Goal: Find specific page/section: Find specific page/section

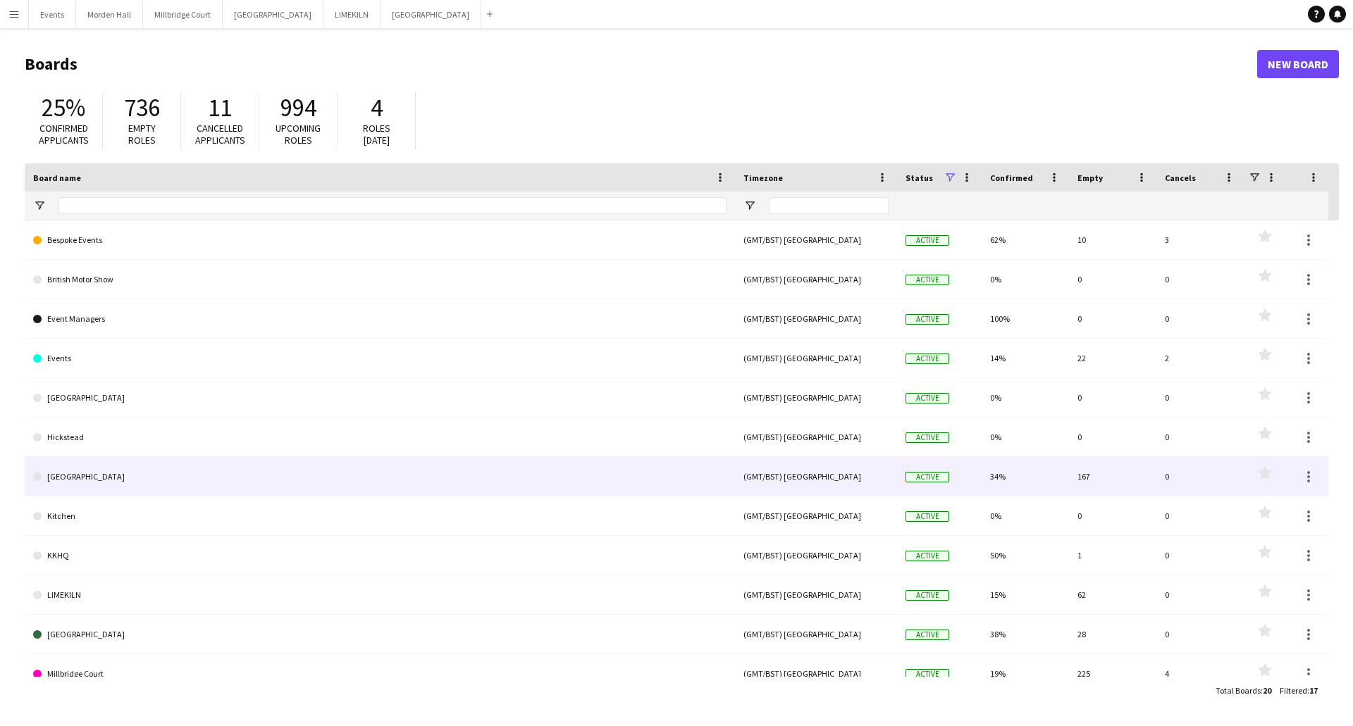
click at [58, 483] on link "[GEOGRAPHIC_DATA]" at bounding box center [379, 476] width 693 height 39
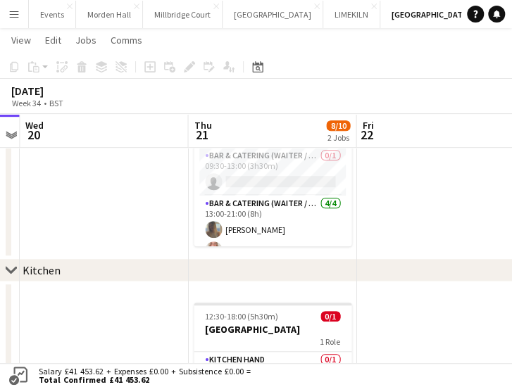
scroll to position [0, 655]
drag, startPoint x: 428, startPoint y: 345, endPoint x: 110, endPoint y: 333, distance: 318.7
click at [110, 333] on app-calendar-viewport "Sat 16 Sun 17 Mon 18 Tue 19 Wed 20 Thu 21 8/10 2 Jobs Fri 22 Sat 23 8/8 1 Job S…" at bounding box center [256, 258] width 512 height 689
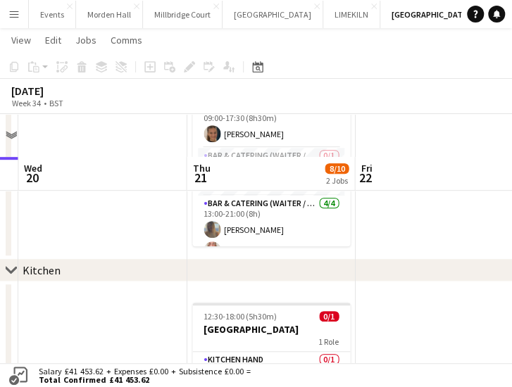
scroll to position [211, 0]
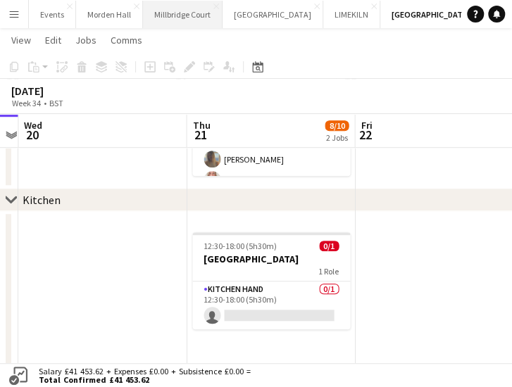
click at [173, 8] on button "[GEOGRAPHIC_DATA]" at bounding box center [183, 14] width 80 height 27
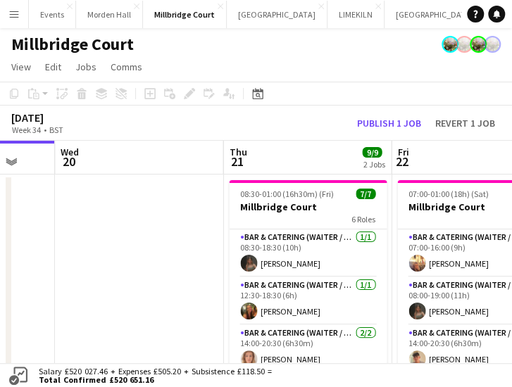
scroll to position [0, 679]
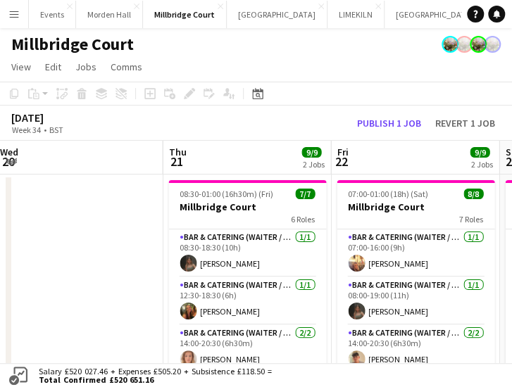
drag, startPoint x: 364, startPoint y: 252, endPoint x: 21, endPoint y: 259, distance: 342.5
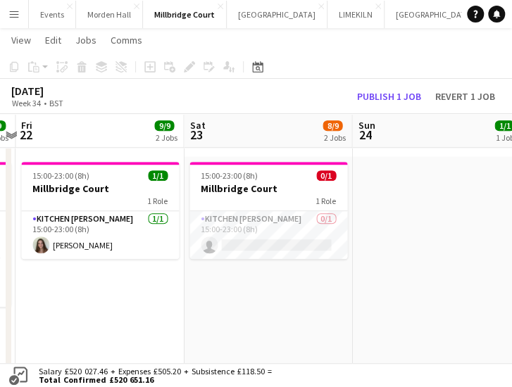
scroll to position [0, 659]
drag, startPoint x: 387, startPoint y: 310, endPoint x: 70, endPoint y: 316, distance: 316.4
click at [70, 316] on app-calendar-viewport "Mon 18 2/2 1 Job Tue 19 Wed 20 Thu 21 9/9 2 Jobs Fri 22 9/9 2 Jobs Sat 23 8/9 2…" at bounding box center [256, 82] width 512 height 619
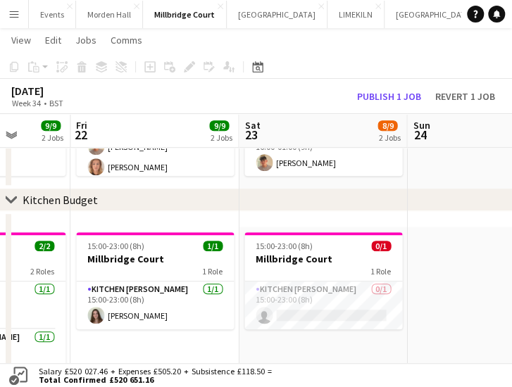
scroll to position [0, 607]
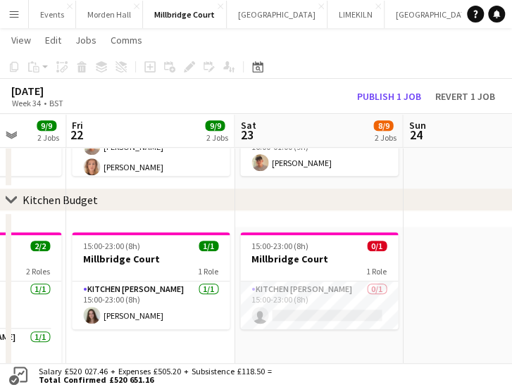
drag, startPoint x: 198, startPoint y: 356, endPoint x: 249, endPoint y: 356, distance: 51.4
click at [249, 356] on app-calendar-viewport "Mon 18 2/2 1 Job Tue 19 Wed 20 Thu 21 9/9 2 Jobs Fri 22 9/9 2 Jobs Sat 23 8/9 2…" at bounding box center [256, 153] width 512 height 619
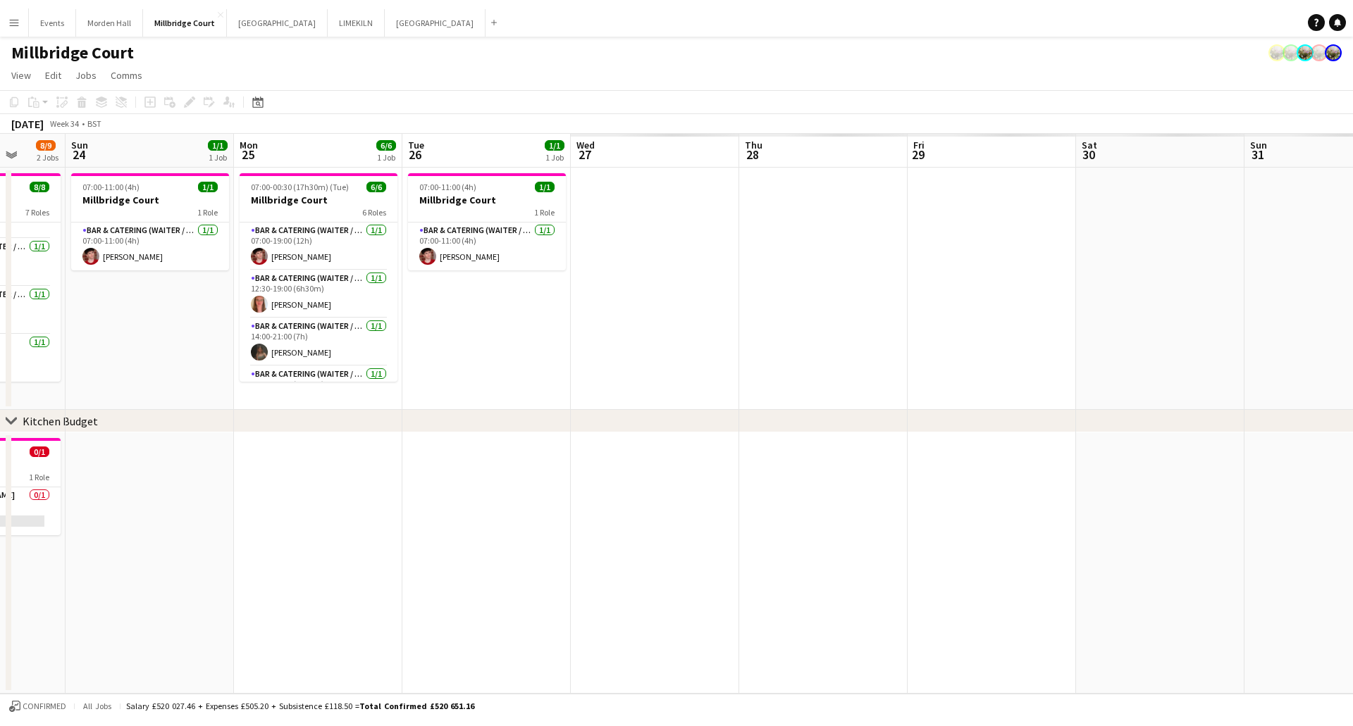
scroll to position [197, 0]
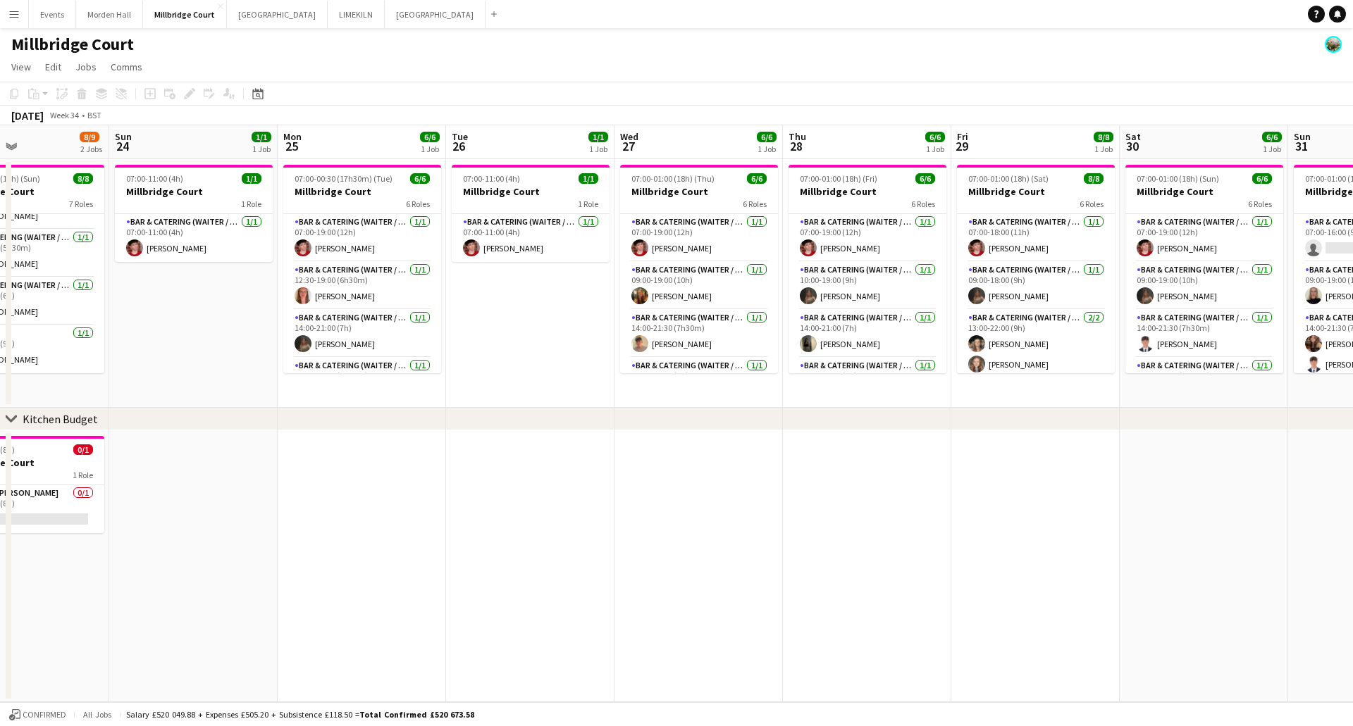
drag, startPoint x: 409, startPoint y: 509, endPoint x: 508, endPoint y: 512, distance: 98.7
click at [460, 509] on app-calendar-viewport "Thu 21 9/9 2 Jobs Fri 22 9/9 2 Jobs Sat 23 8/9 2 Jobs Sun 24 1/1 1 Job Mon 25 6…" at bounding box center [676, 413] width 1353 height 577
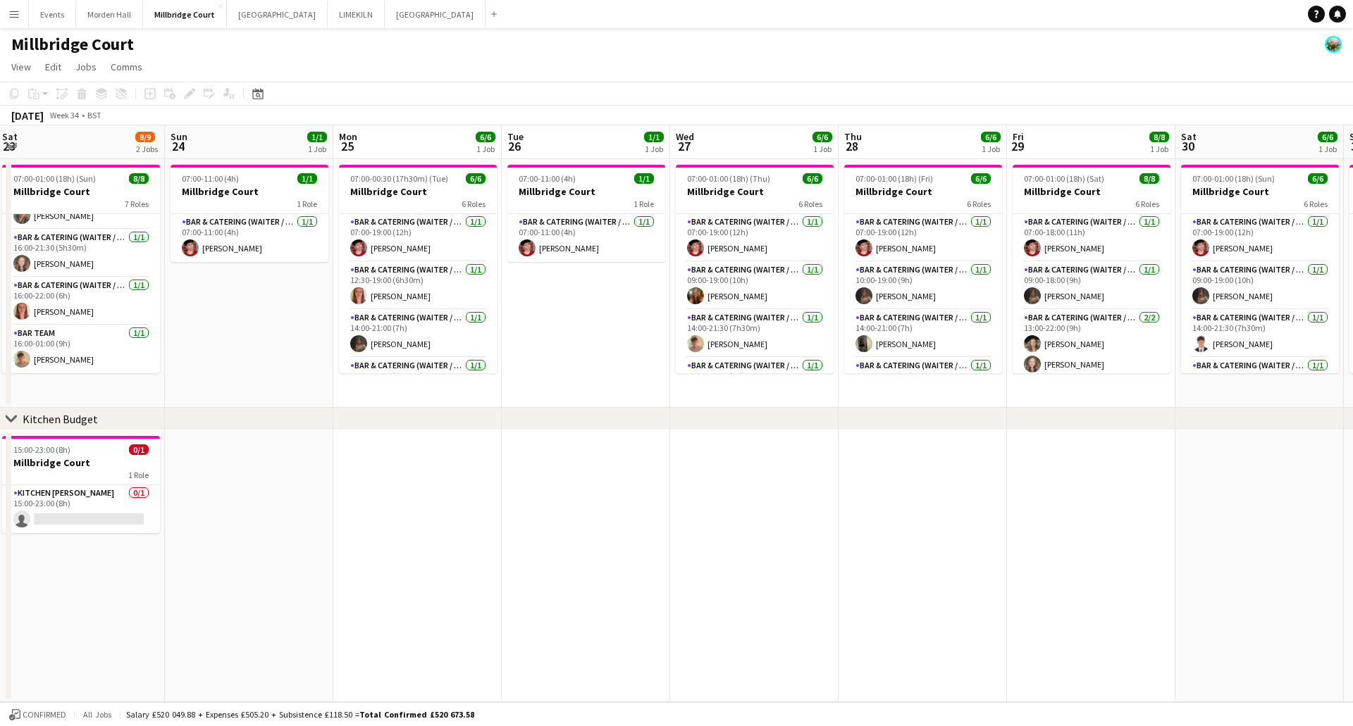
drag, startPoint x: 574, startPoint y: 515, endPoint x: 613, endPoint y: 518, distance: 38.9
click at [613, 518] on app-calendar-viewport "Thu 21 9/9 2 Jobs Fri 22 9/9 2 Jobs Sat 23 8/9 2 Jobs Sun 24 1/1 1 Job Mon 25 6…" at bounding box center [676, 413] width 1353 height 577
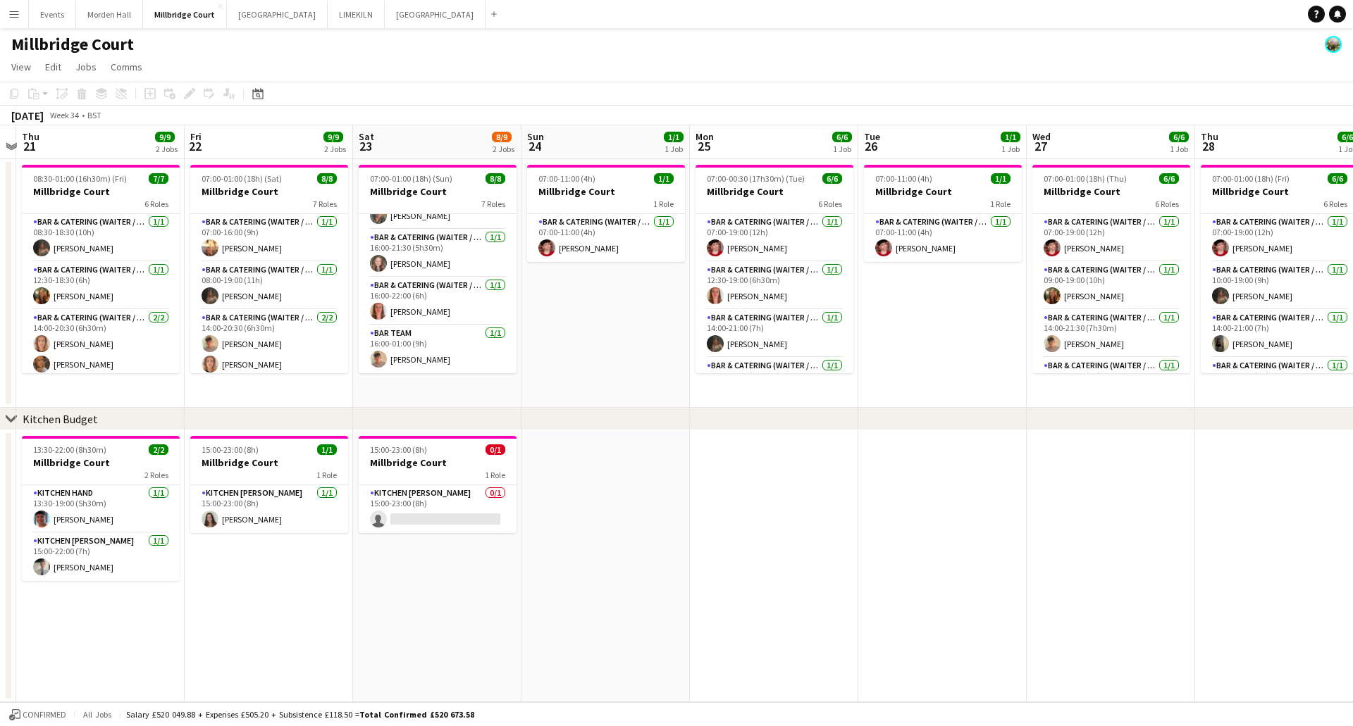
scroll to position [0, 318]
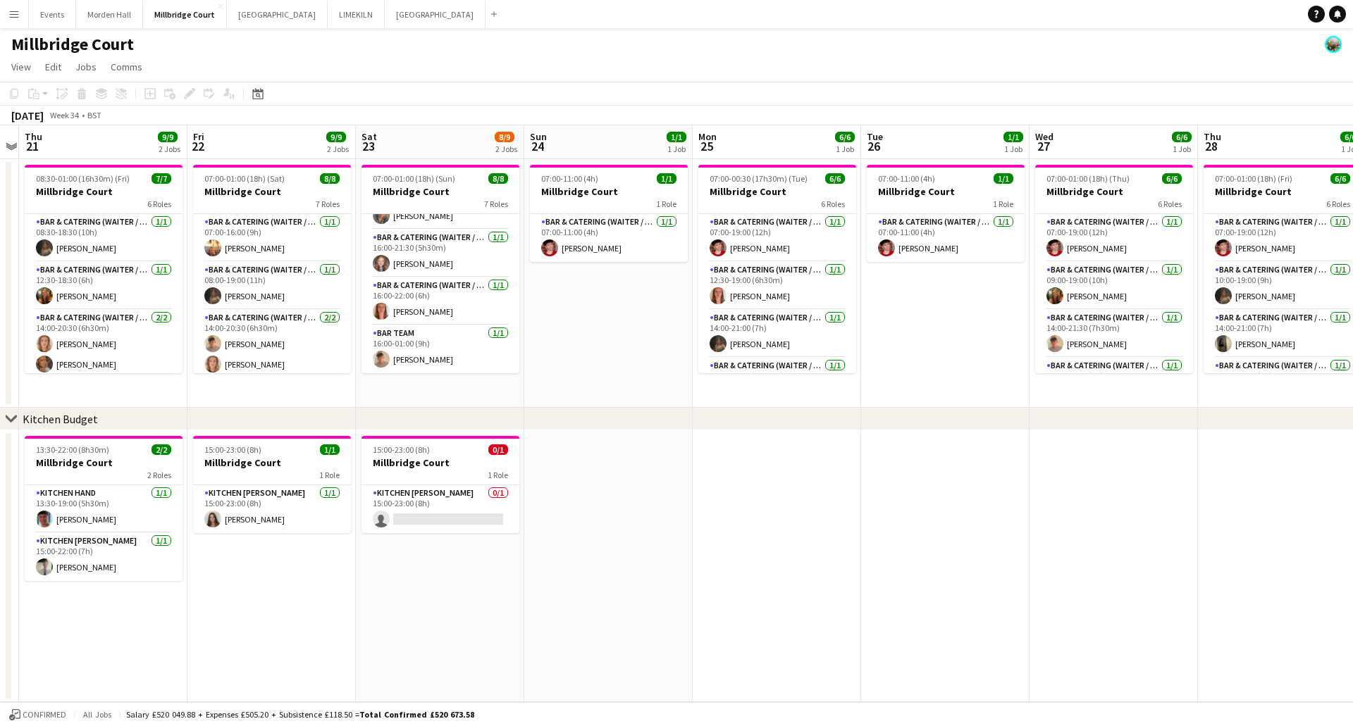
drag, startPoint x: 397, startPoint y: 489, endPoint x: 757, endPoint y: 504, distance: 359.7
click at [757, 504] on app-calendar-viewport "Tue 19 Wed 20 Thu 21 9/9 2 Jobs Fri 22 9/9 2 Jobs Sat 23 8/9 2 Jobs Sun 24 1/1 …" at bounding box center [676, 413] width 1353 height 577
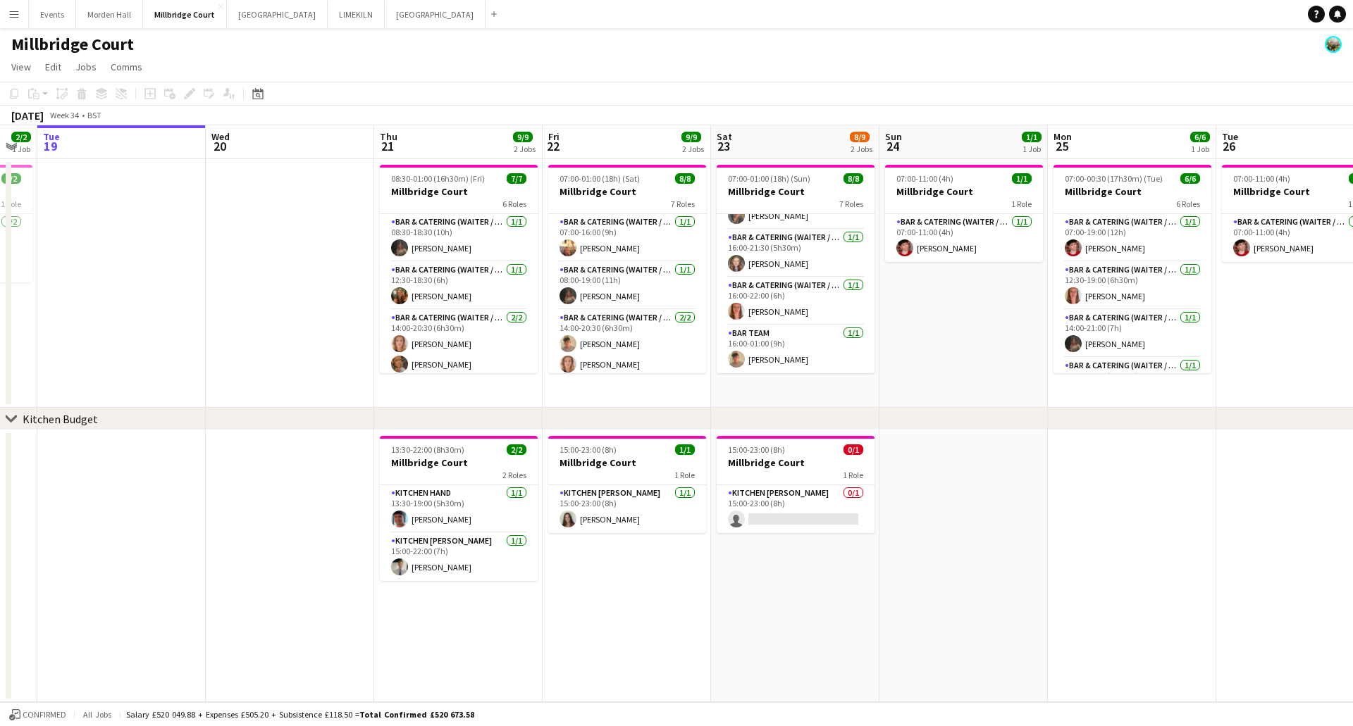
scroll to position [0, 285]
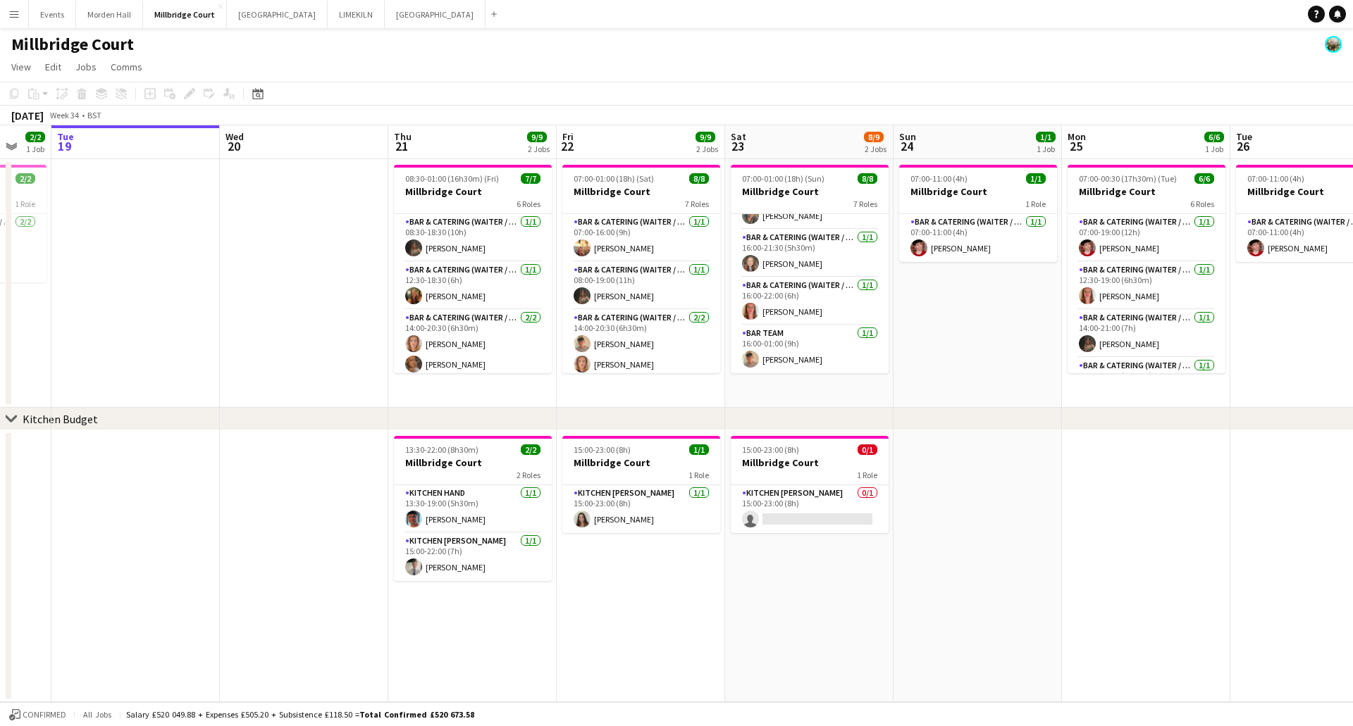
drag, startPoint x: 387, startPoint y: 564, endPoint x: 756, endPoint y: 619, distance: 373.2
click at [756, 619] on app-calendar-viewport "Sun 17 7/7 2 Jobs Mon 18 2/2 1 Job Tue 19 Wed 20 Thu 21 9/9 2 Jobs Fri 22 9/9 2…" at bounding box center [676, 413] width 1353 height 577
click at [385, 24] on button "[GEOGRAPHIC_DATA] Close" at bounding box center [435, 14] width 101 height 27
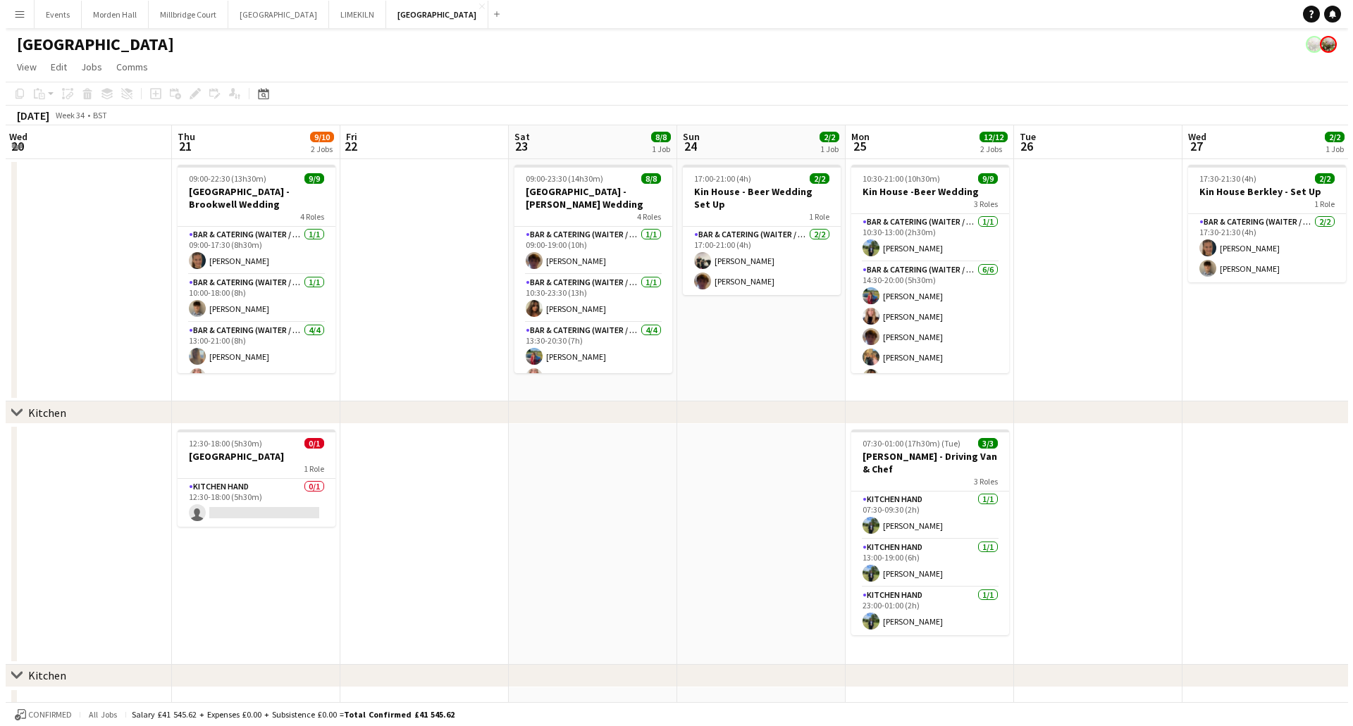
scroll to position [0, 539]
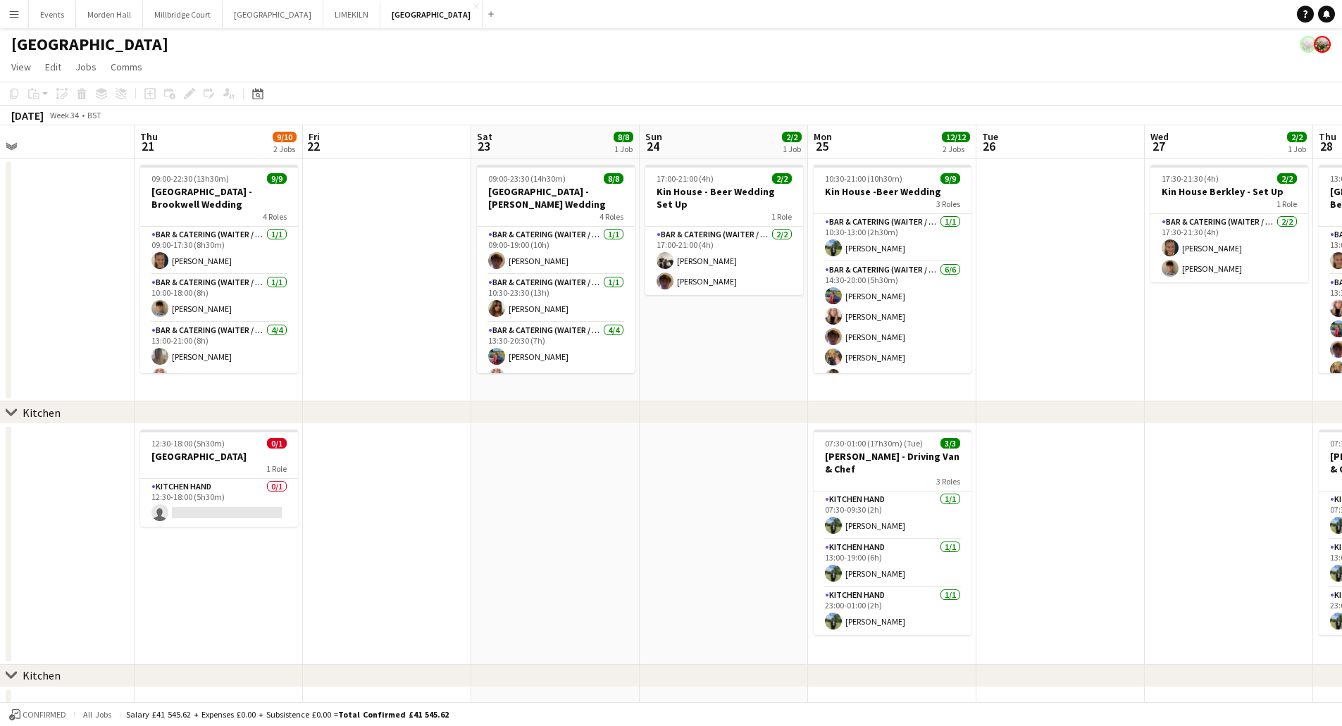
drag, startPoint x: 914, startPoint y: 570, endPoint x: 544, endPoint y: 573, distance: 370.6
click at [544, 573] on app-calendar-viewport "Sun 17 Mon 18 Tue 19 Wed 20 Thu 21 9/10 2 Jobs Fri 22 Sat 23 8/8 1 Job Sun 24 2…" at bounding box center [671, 427] width 1342 height 604
click at [173, 4] on button "[GEOGRAPHIC_DATA]" at bounding box center [183, 14] width 80 height 27
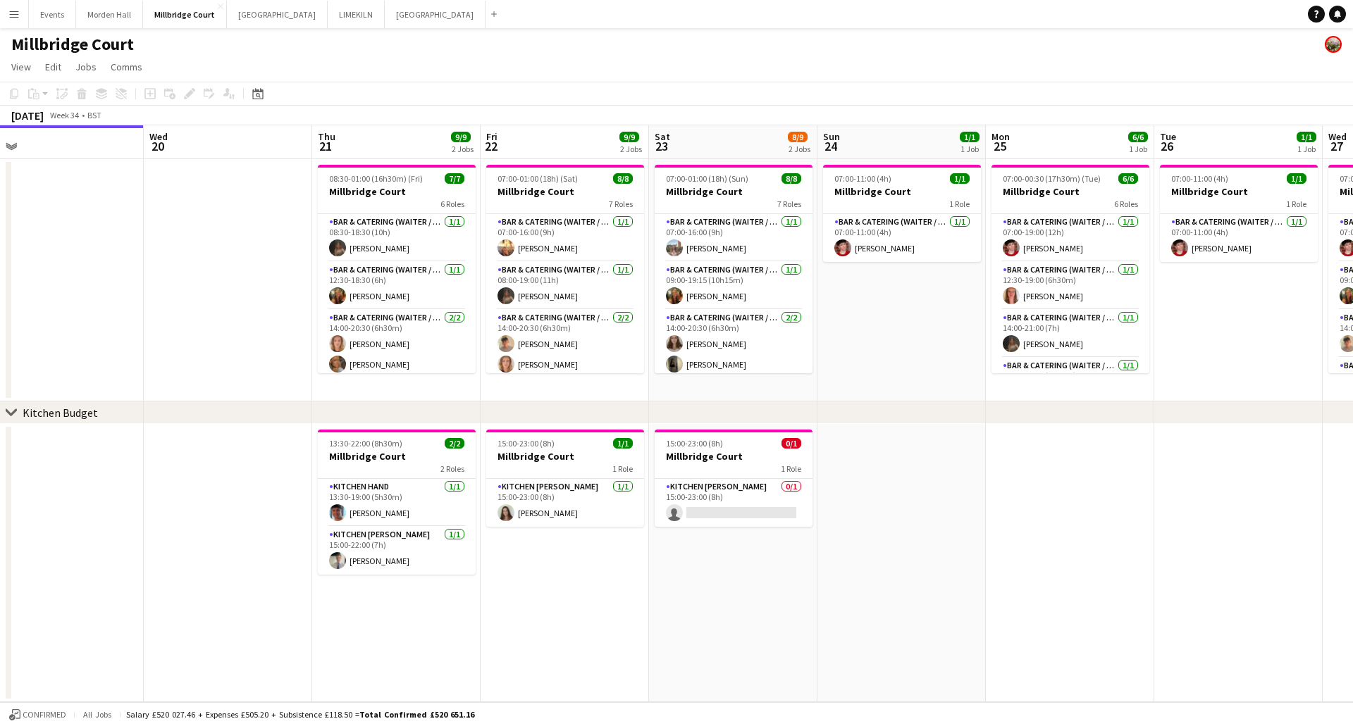
scroll to position [0, 531]
drag, startPoint x: 378, startPoint y: 457, endPoint x: 184, endPoint y: 432, distance: 196.1
click at [184, 432] on app-calendar-viewport "Sat 16 10/10 3 Jobs Sun 17 7/7 2 Jobs Mon 18 2/2 1 Job Tue 19 Wed 20 Thu 21 9/9…" at bounding box center [676, 413] width 1353 height 577
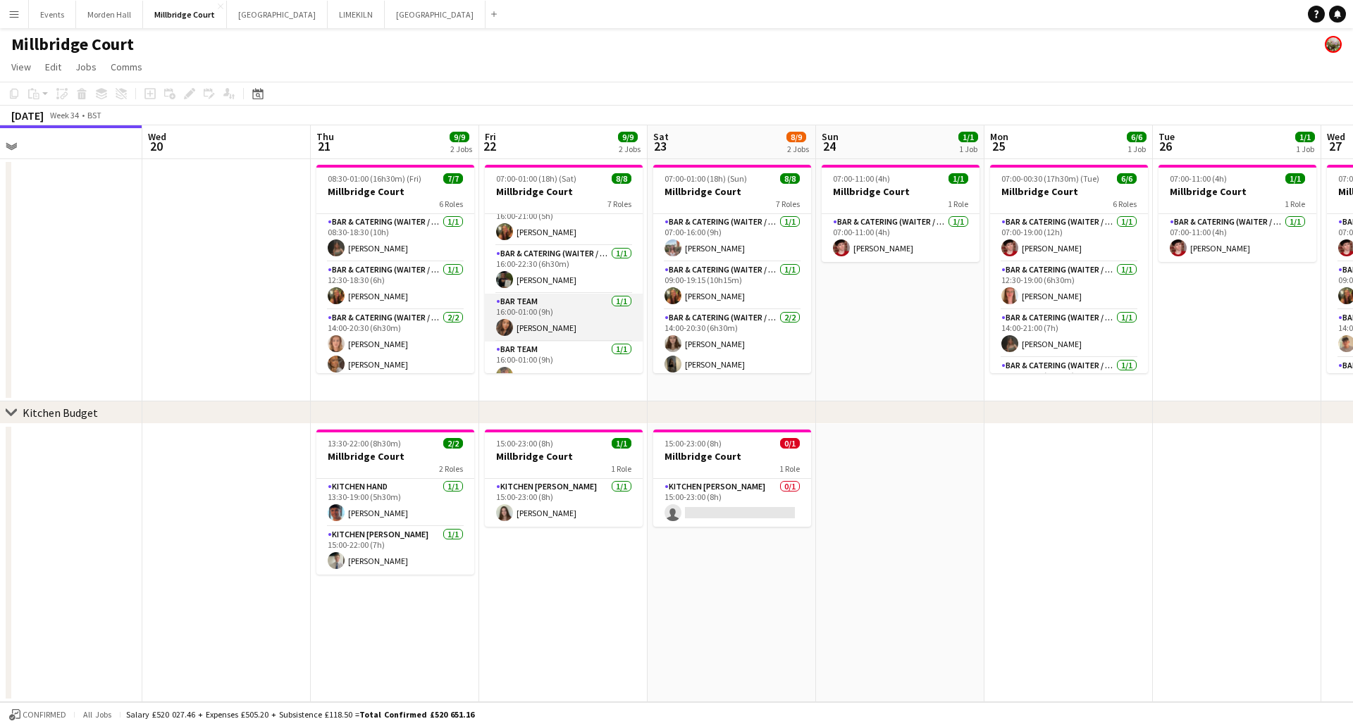
scroll to position [197, 0]
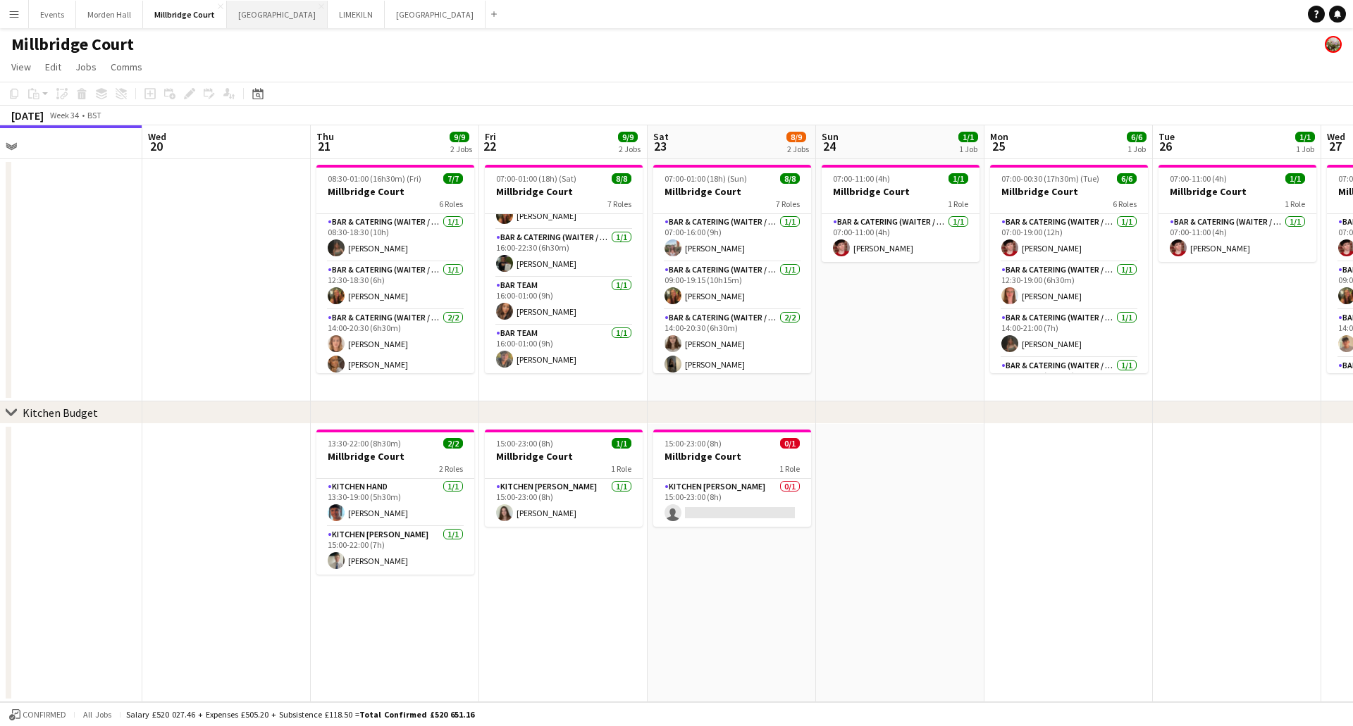
click at [270, 21] on button "[GEOGRAPHIC_DATA] Close" at bounding box center [277, 14] width 101 height 27
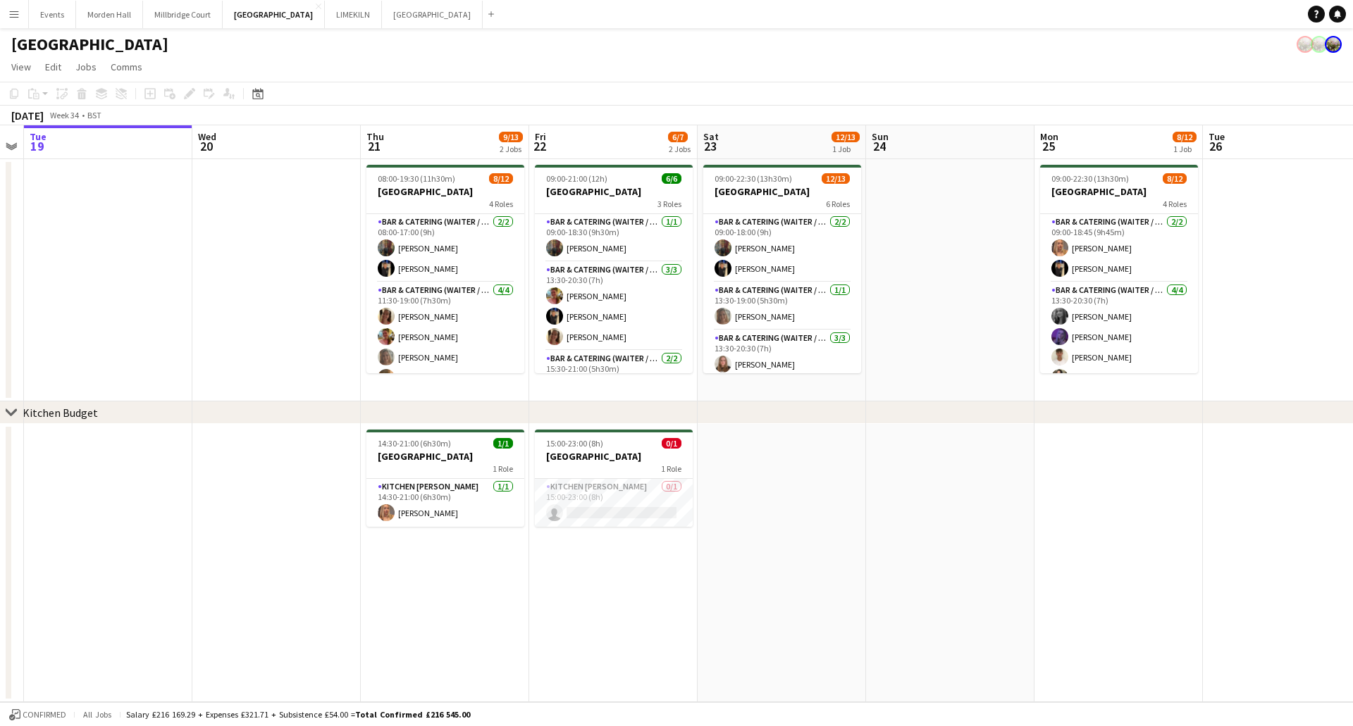
scroll to position [0, 530]
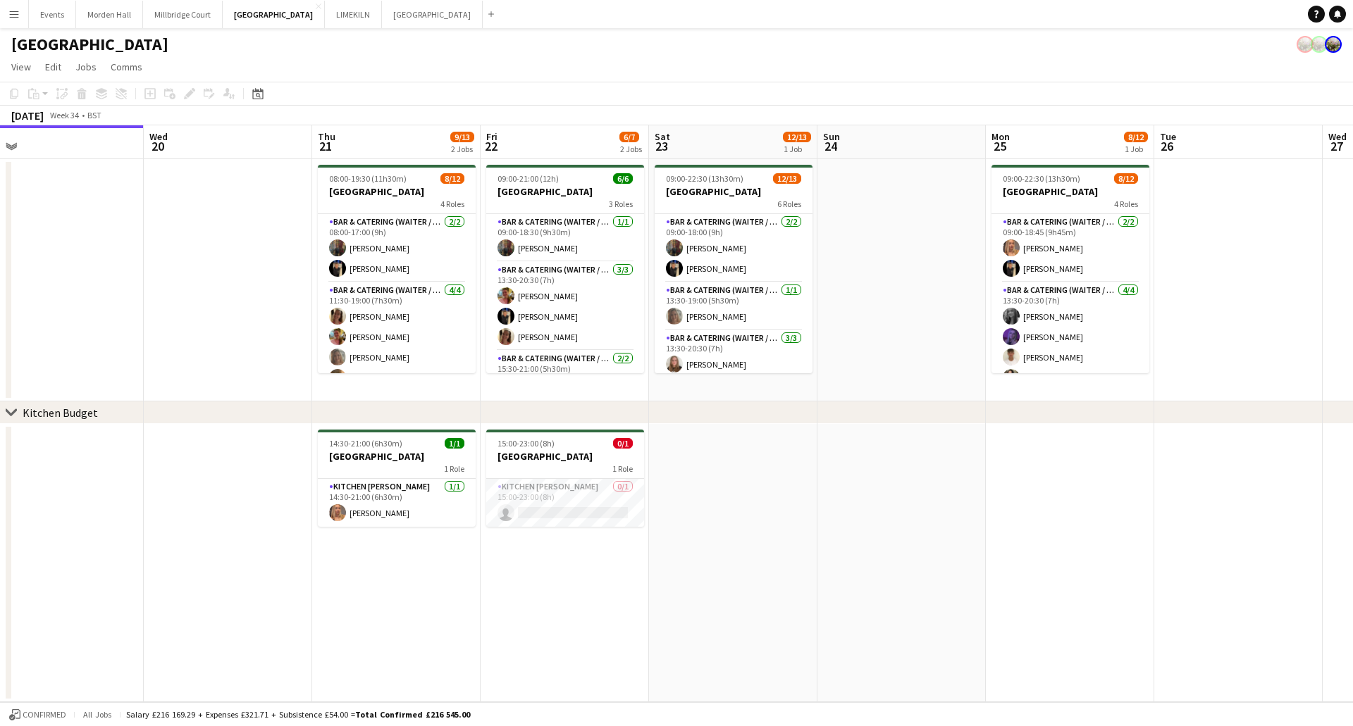
drag, startPoint x: 398, startPoint y: 488, endPoint x: 217, endPoint y: 489, distance: 181.1
click at [217, 489] on app-calendar-viewport "Sat 16 8/8 2 Jobs Sun 17 Mon 18 Tue 19 Wed 20 Thu 21 9/13 2 Jobs Fri 22 6/7 2 J…" at bounding box center [676, 413] width 1353 height 577
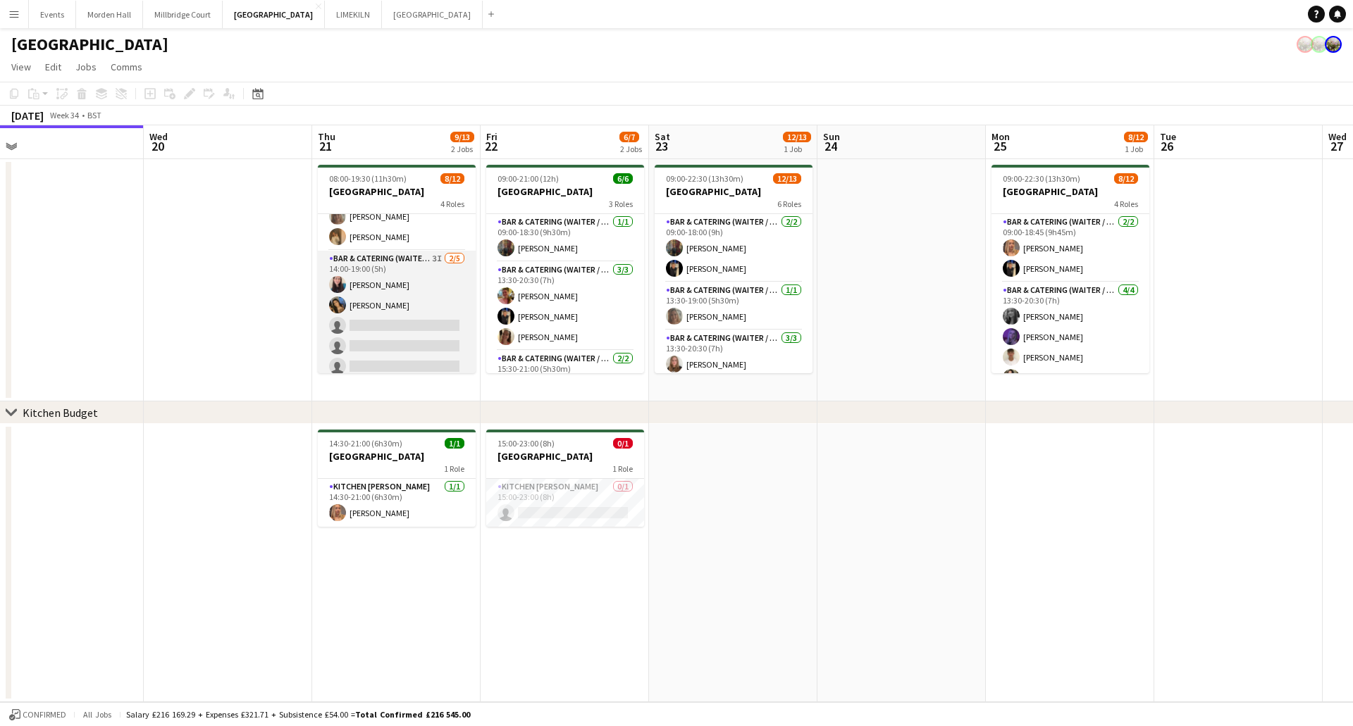
scroll to position [196, 0]
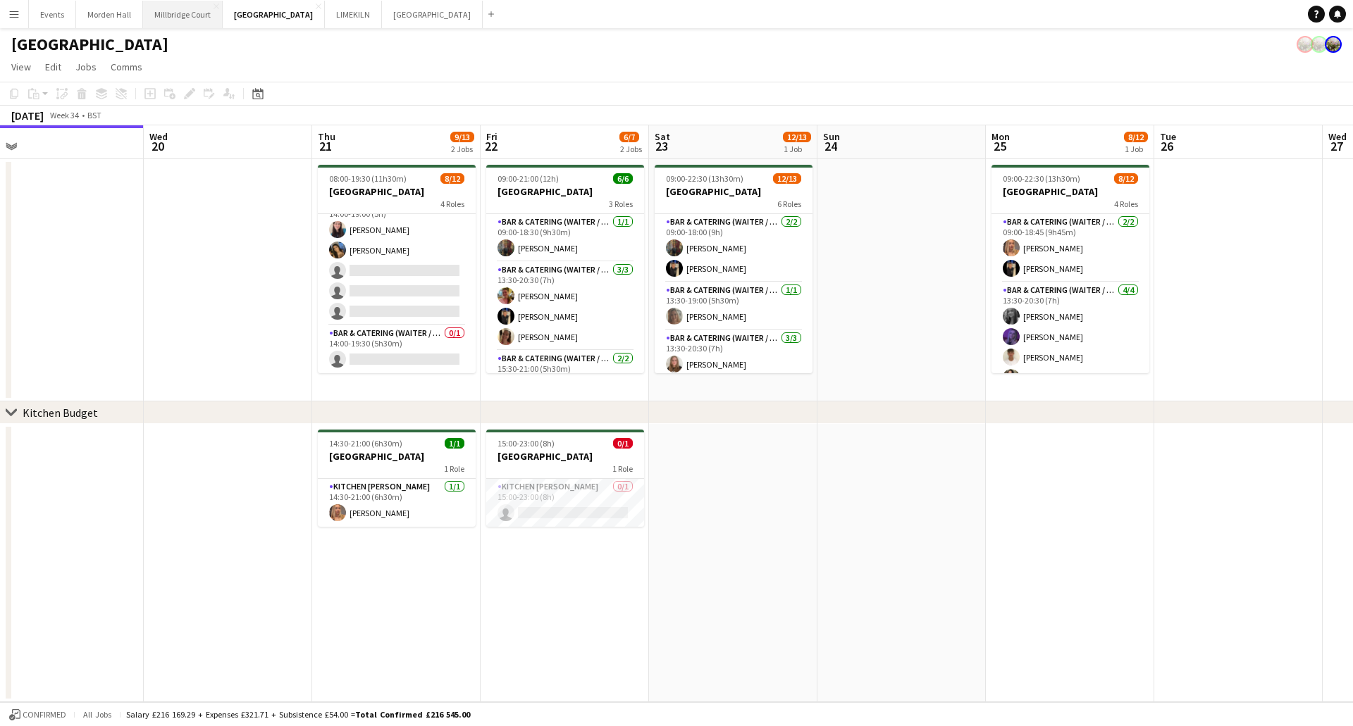
click at [181, 10] on button "[GEOGRAPHIC_DATA]" at bounding box center [183, 14] width 80 height 27
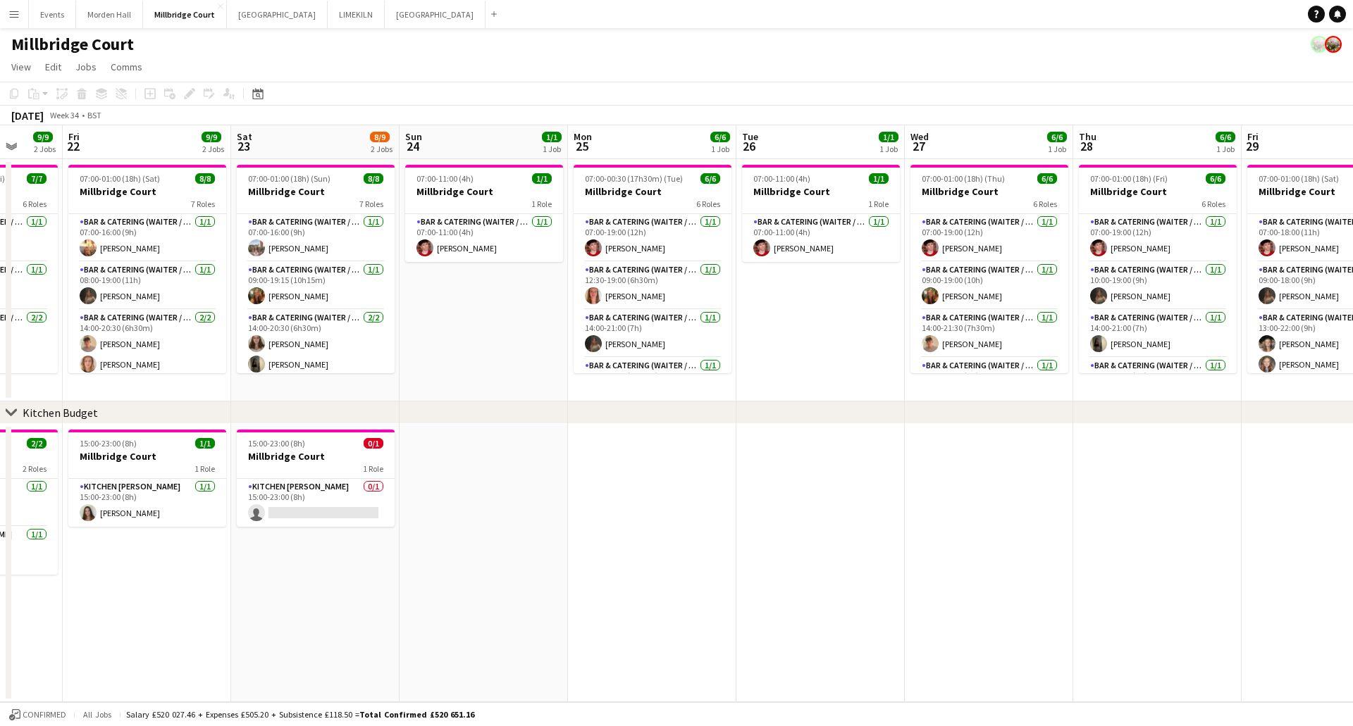
scroll to position [0, 443]
drag, startPoint x: 1093, startPoint y: 515, endPoint x: 482, endPoint y: 444, distance: 615.7
click at [482, 444] on app-calendar-viewport "Tue 19 Wed 20 Thu 21 9/9 2 Jobs Fri 22 9/9 2 Jobs Sat 23 8/9 2 Jobs Sun 24 1/1 …" at bounding box center [676, 413] width 1353 height 577
click at [255, 21] on button "[GEOGRAPHIC_DATA] Close" at bounding box center [277, 14] width 101 height 27
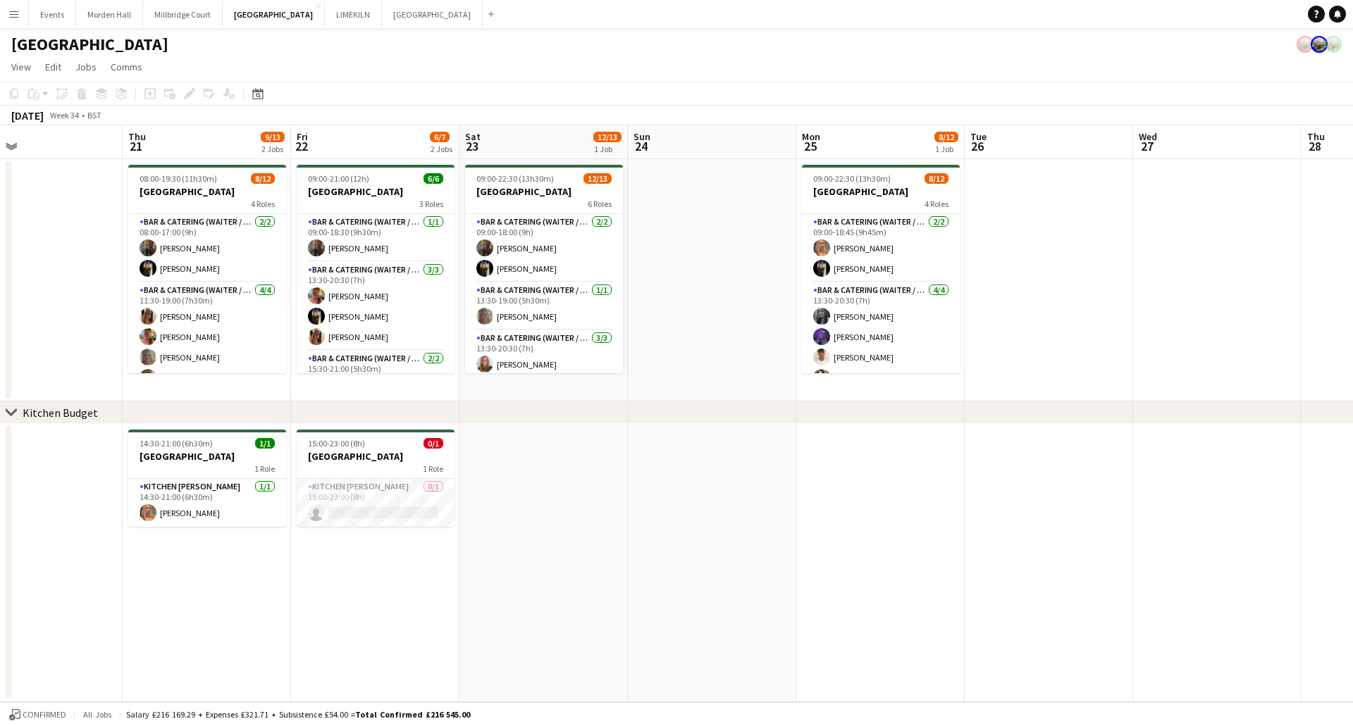
scroll to position [0, 526]
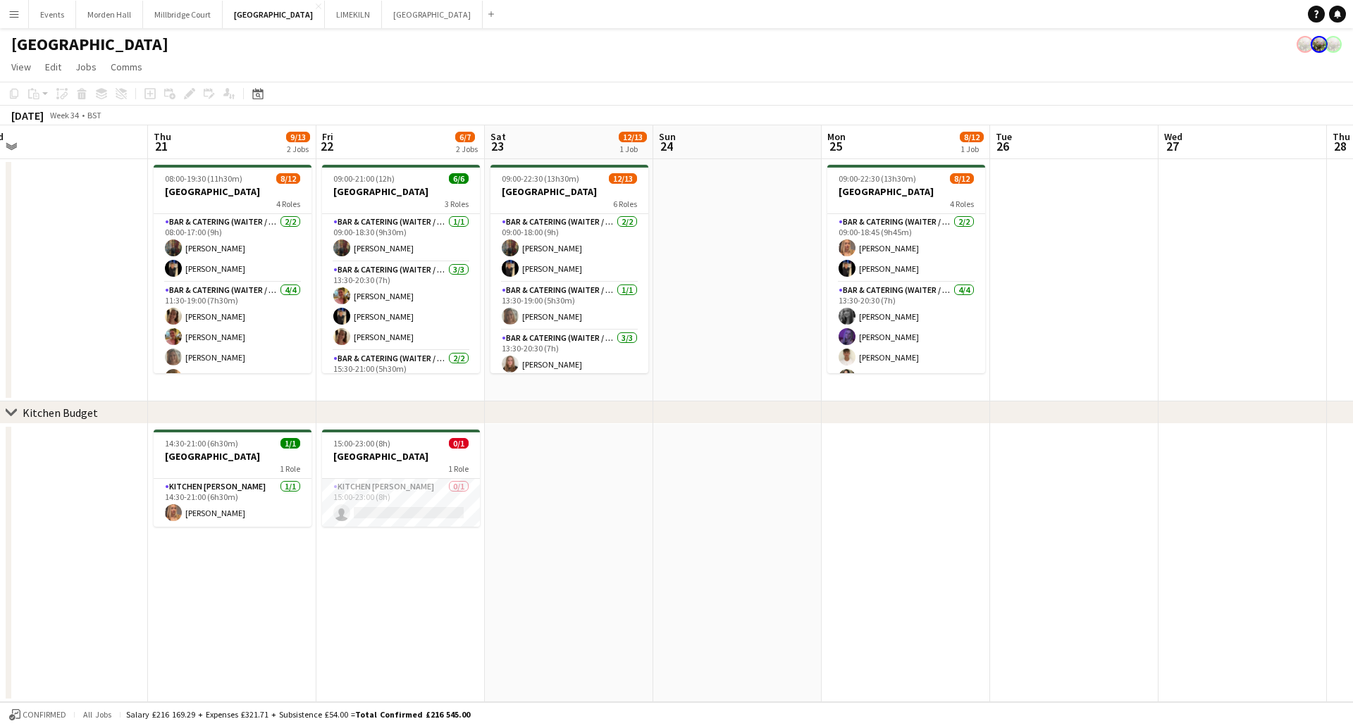
drag, startPoint x: 915, startPoint y: 533, endPoint x: 558, endPoint y: 526, distance: 357.3
click at [558, 526] on app-calendar-viewport "Sun 17 Mon 18 Tue 19 Wed 20 Thu 21 9/13 2 Jobs Fri 22 6/7 2 Jobs Sat 23 12/13 1…" at bounding box center [676, 413] width 1353 height 577
